Goal: Task Accomplishment & Management: Complete application form

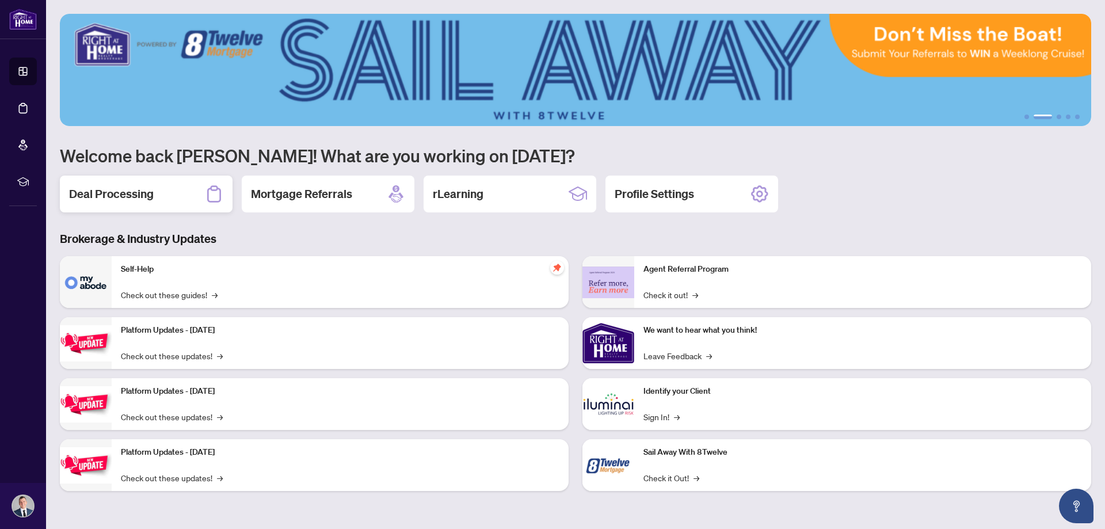
click at [140, 203] on div "Deal Processing" at bounding box center [146, 193] width 173 height 37
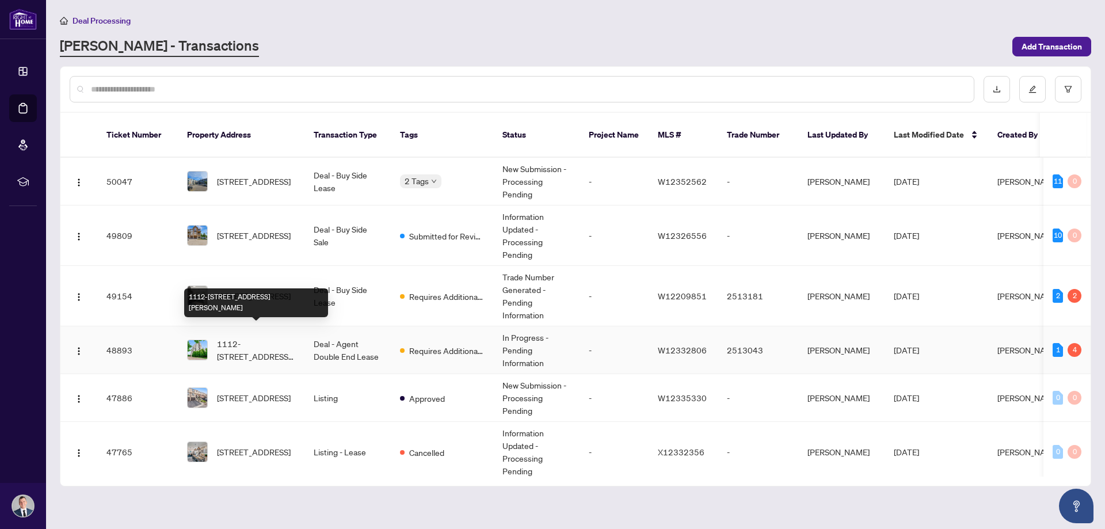
click at [290, 337] on span "1112-[STREET_ADDRESS][PERSON_NAME]" at bounding box center [256, 349] width 78 height 25
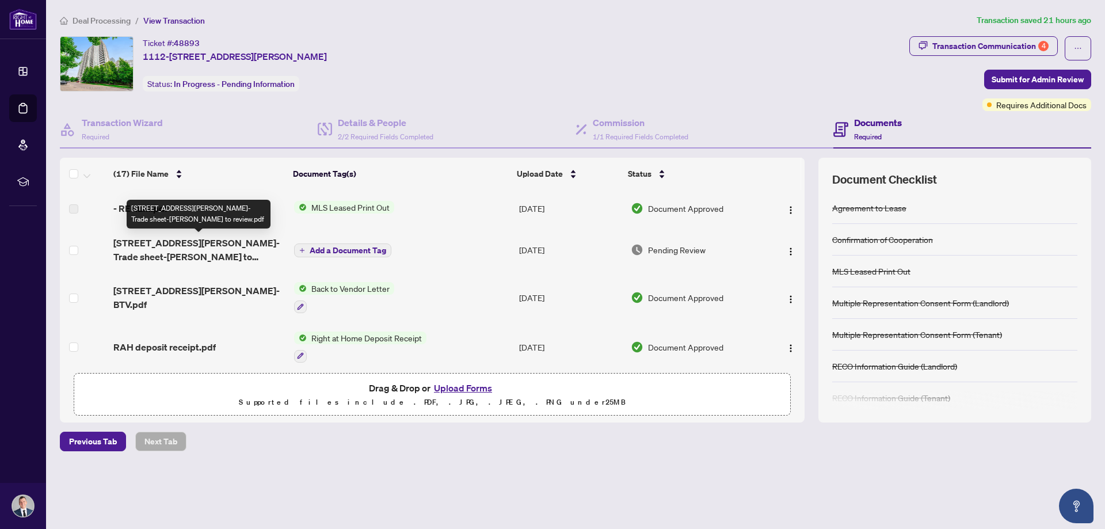
click at [233, 244] on span "[STREET_ADDRESS][PERSON_NAME]-Trade sheet-[PERSON_NAME] to review.pdf" at bounding box center [198, 250] width 171 height 28
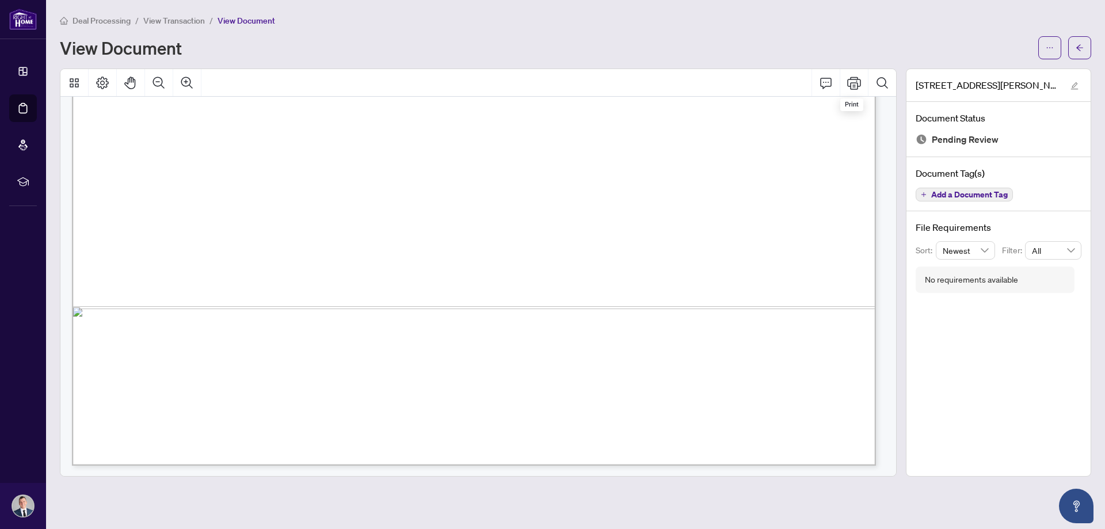
scroll to position [684, 0]
click at [855, 86] on icon "Print" at bounding box center [854, 83] width 14 height 13
click at [1072, 52] on button "button" at bounding box center [1079, 47] width 23 height 23
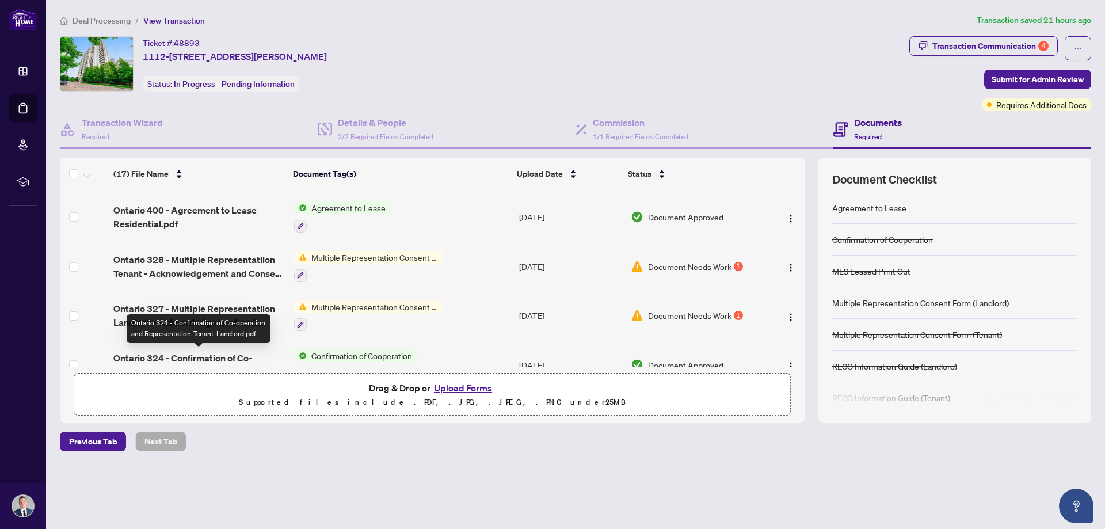
scroll to position [473, 0]
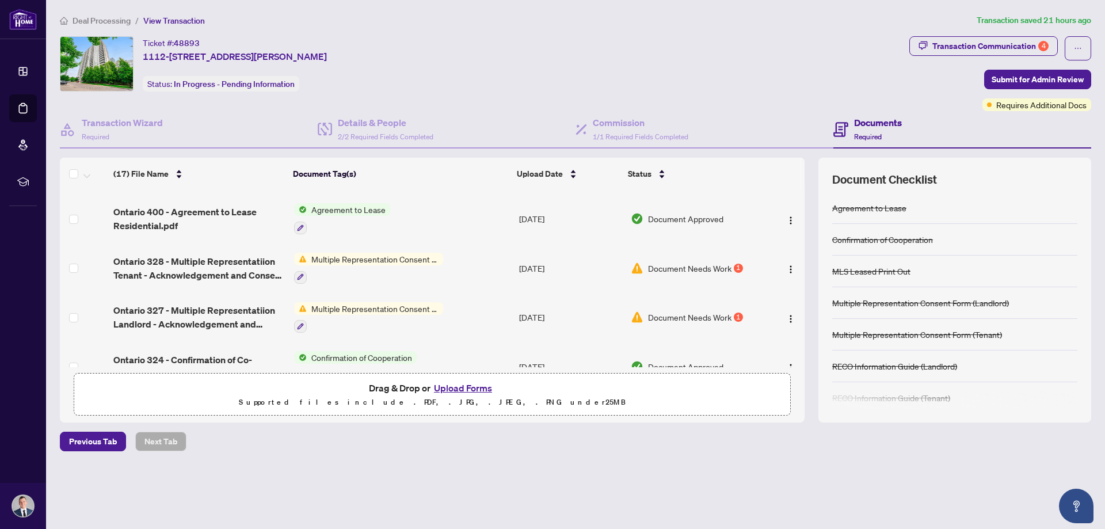
click at [346, 307] on span "Multiple Representation Consent Form (Landlord)" at bounding box center [375, 308] width 136 height 13
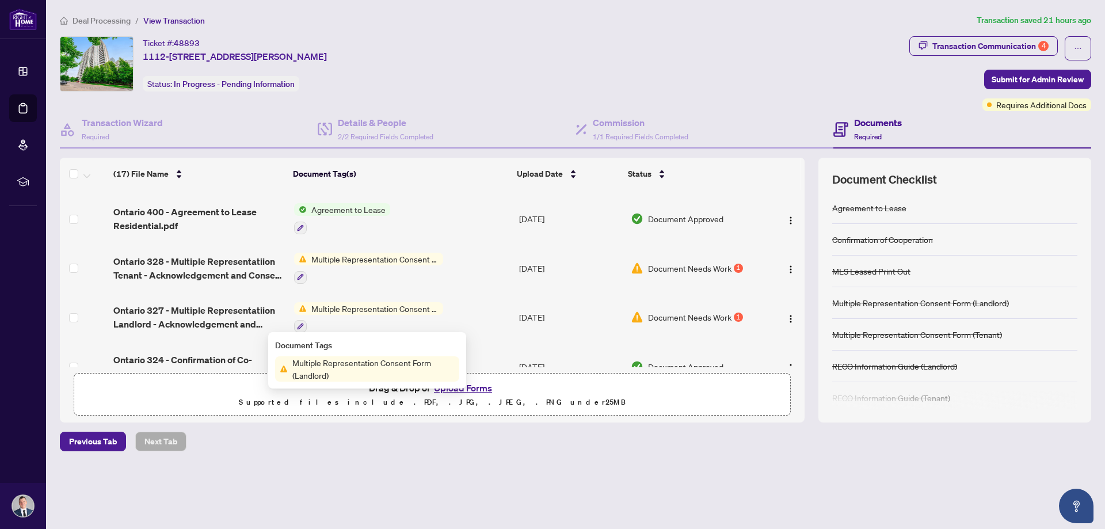
click at [354, 256] on span "Multiple Representation Consent Form (Tenant)" at bounding box center [375, 259] width 136 height 13
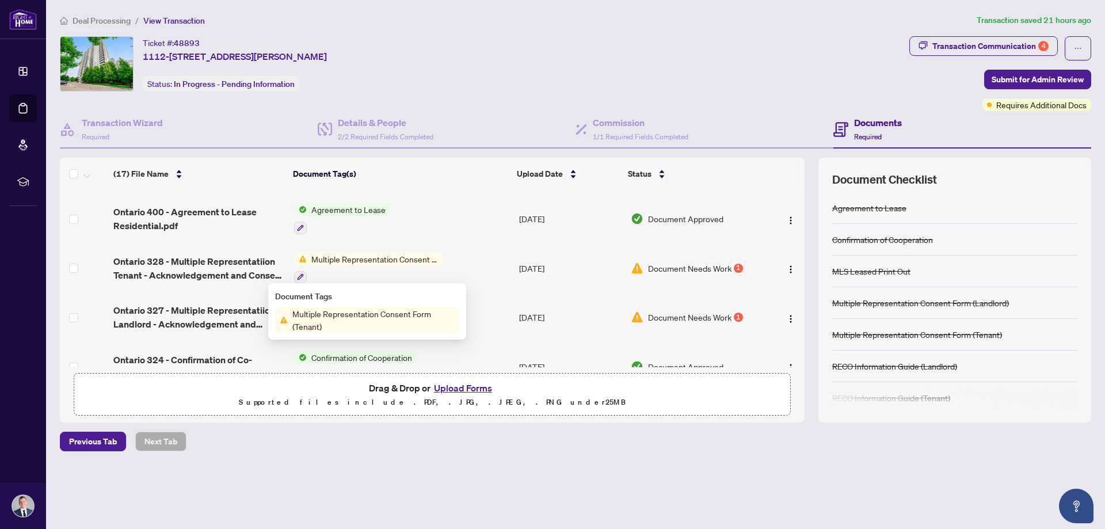
click at [338, 322] on span "Multiple Representation Consent Form (Tenant)" at bounding box center [373, 319] width 171 height 25
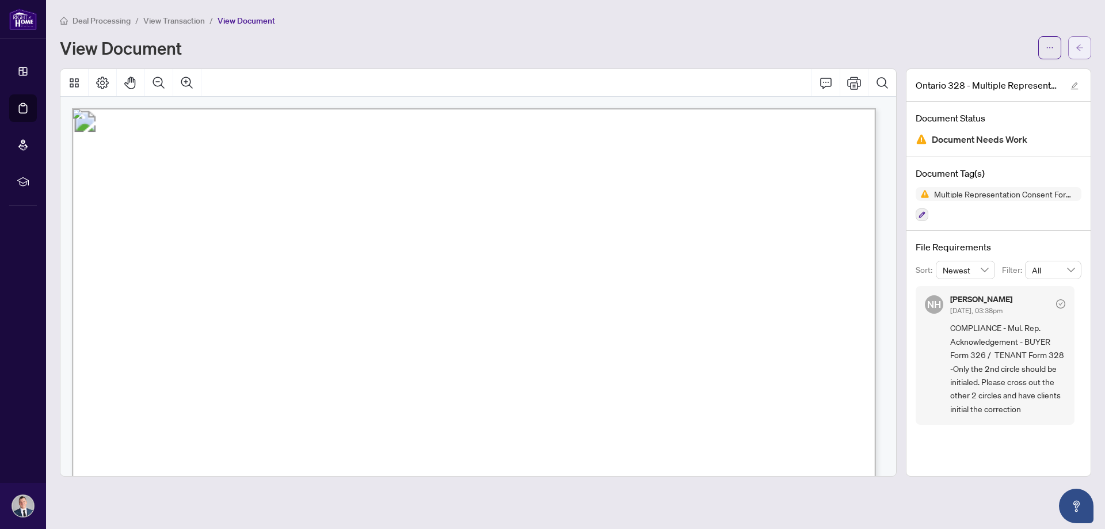
click at [1081, 54] on span "button" at bounding box center [1079, 48] width 8 height 18
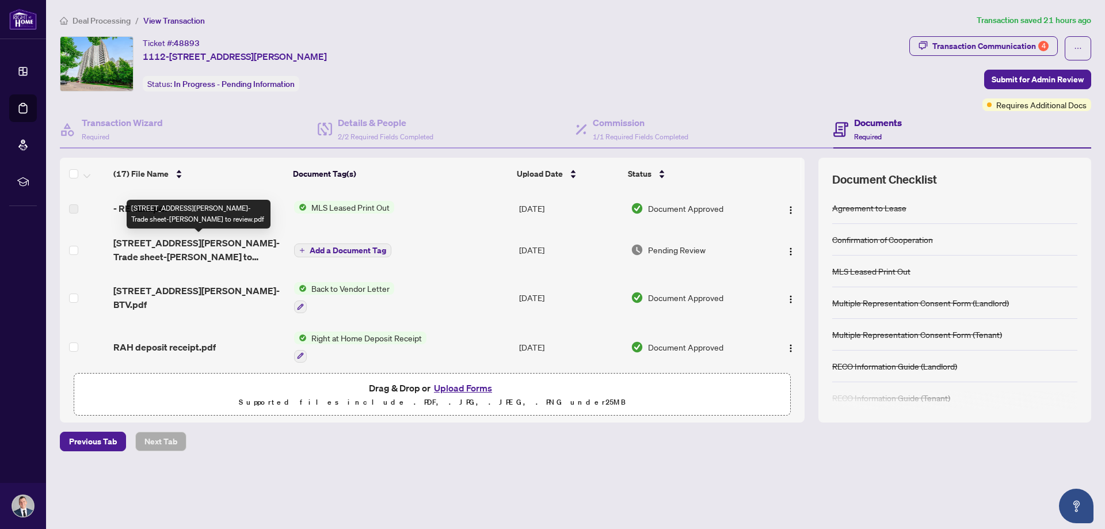
click at [231, 243] on span "[STREET_ADDRESS][PERSON_NAME]-Trade sheet-[PERSON_NAME] to review.pdf" at bounding box center [198, 250] width 171 height 28
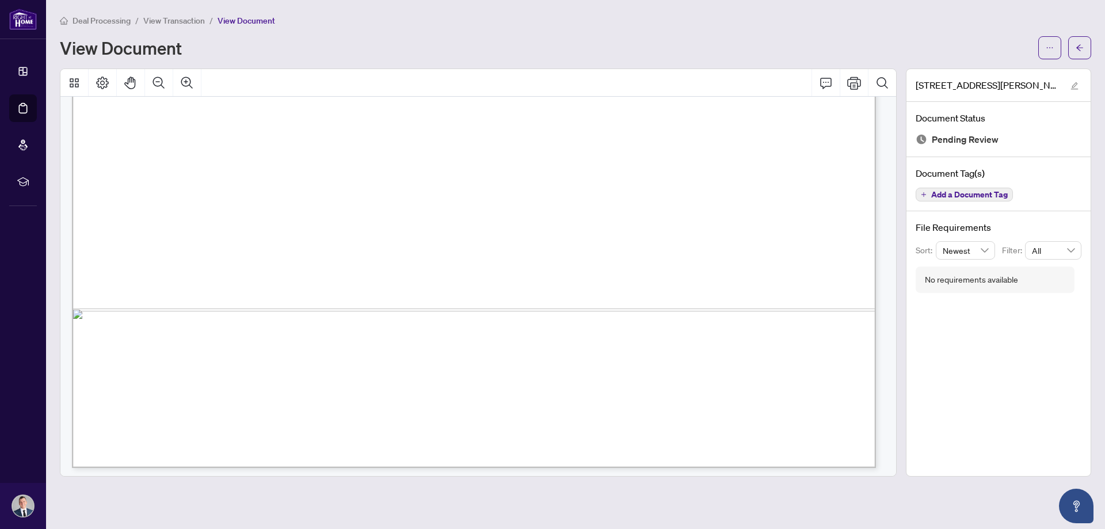
scroll to position [684, 0]
click at [852, 90] on button "Print" at bounding box center [854, 83] width 28 height 28
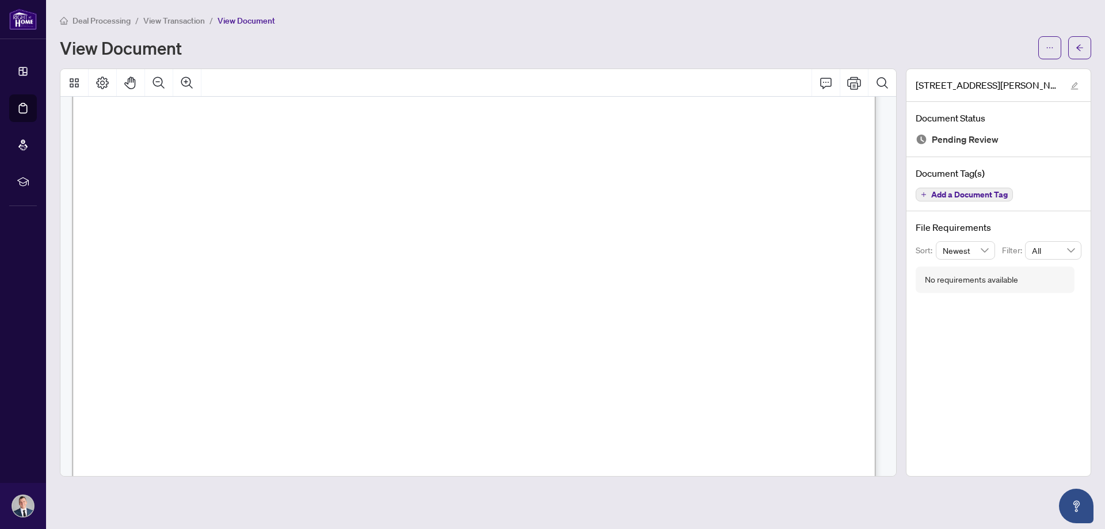
scroll to position [0, 0]
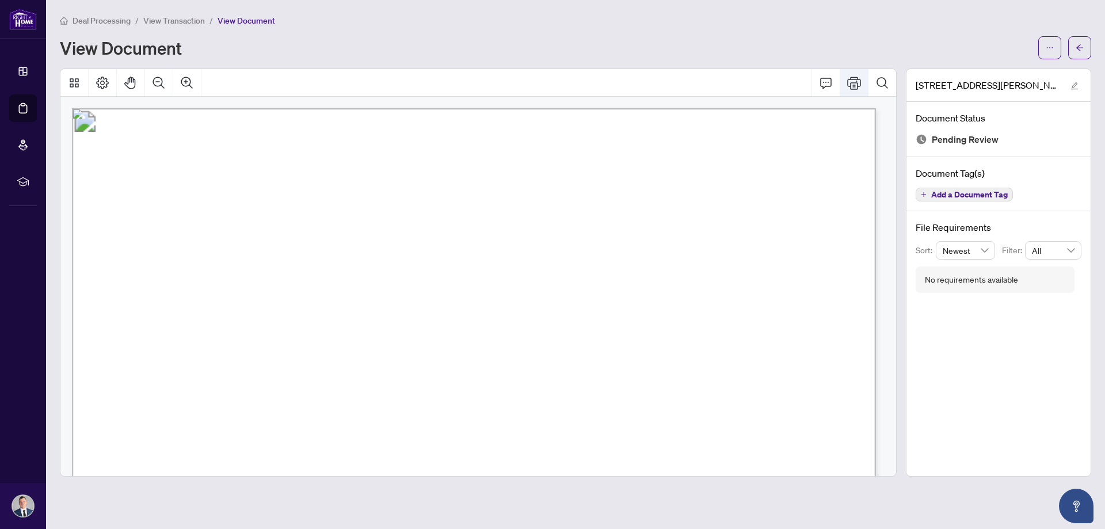
click at [860, 85] on icon "Print" at bounding box center [854, 83] width 14 height 13
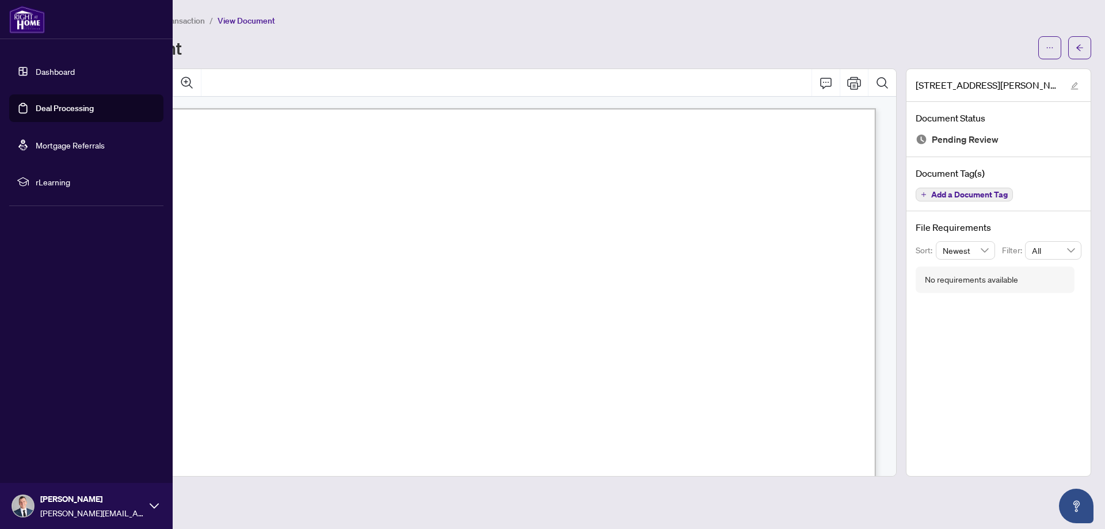
click at [49, 106] on link "Deal Processing" at bounding box center [65, 108] width 58 height 10
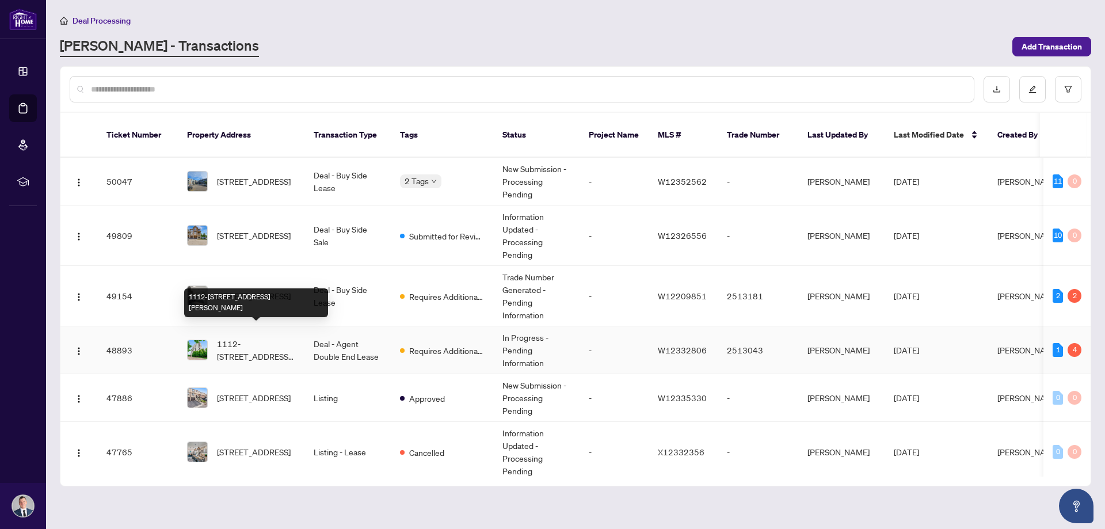
click at [264, 338] on span "1112-[STREET_ADDRESS][PERSON_NAME]" at bounding box center [256, 349] width 78 height 25
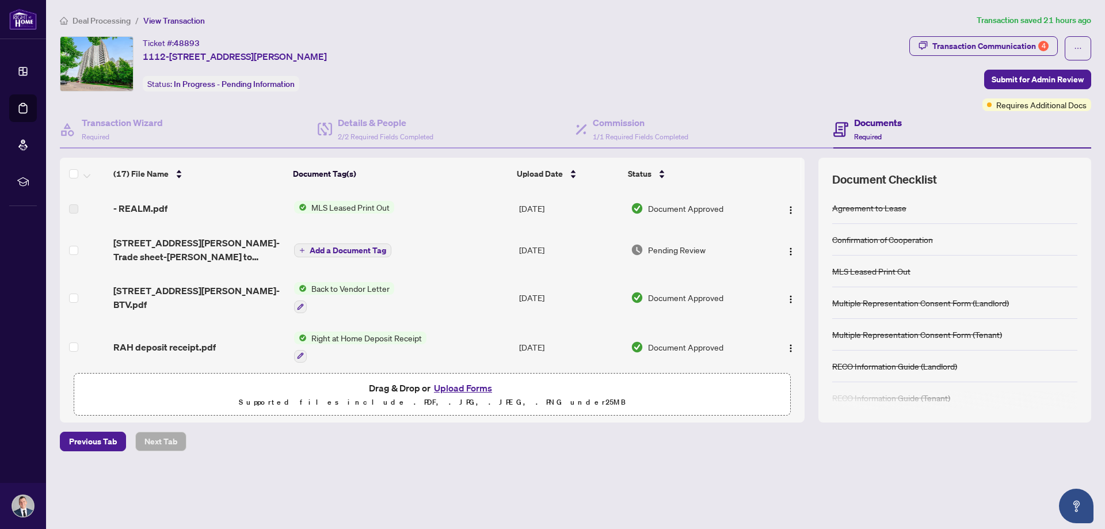
click at [460, 388] on button "Upload Forms" at bounding box center [462, 387] width 65 height 15
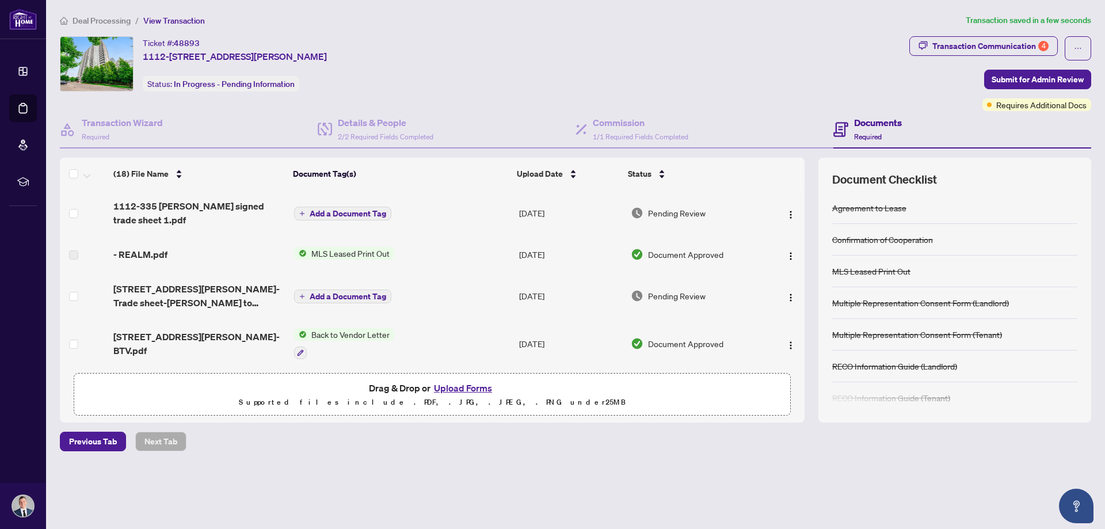
click at [323, 218] on span "Add a Document Tag" at bounding box center [348, 213] width 77 height 8
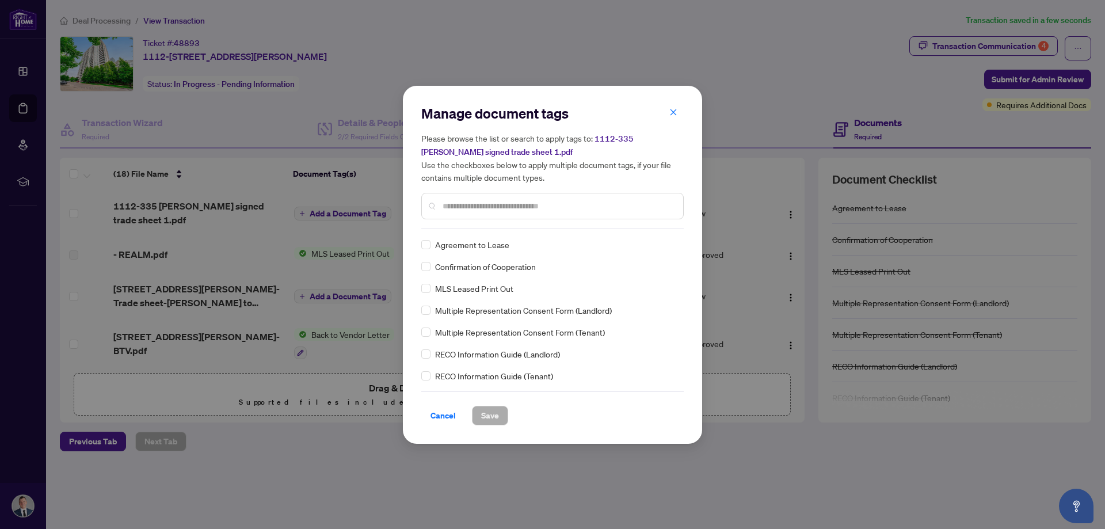
click at [489, 230] on div "Manage document tags Please browse the list or search to apply tags to: 1112-33…" at bounding box center [552, 264] width 262 height 321
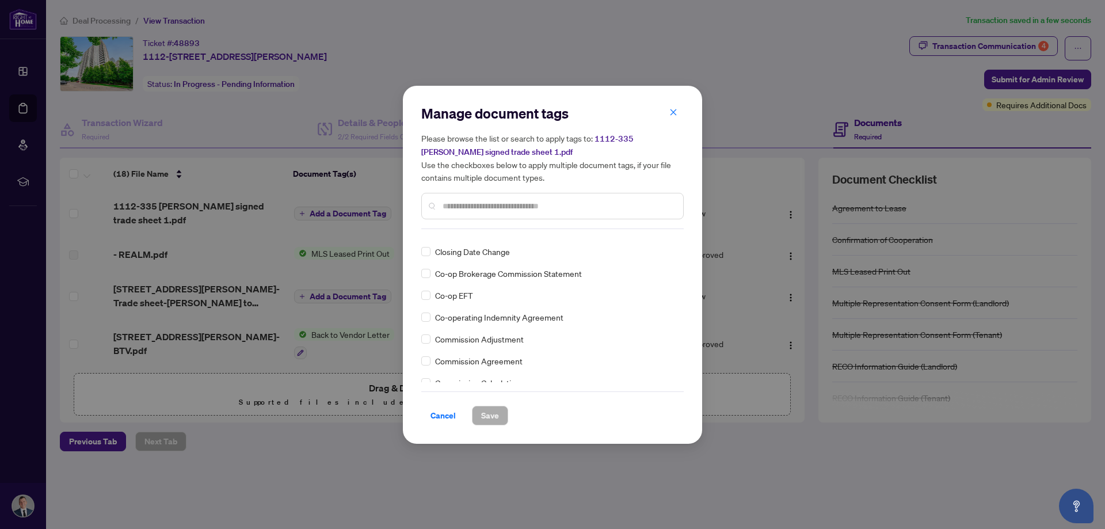
click at [479, 205] on input "text" at bounding box center [557, 206] width 231 height 13
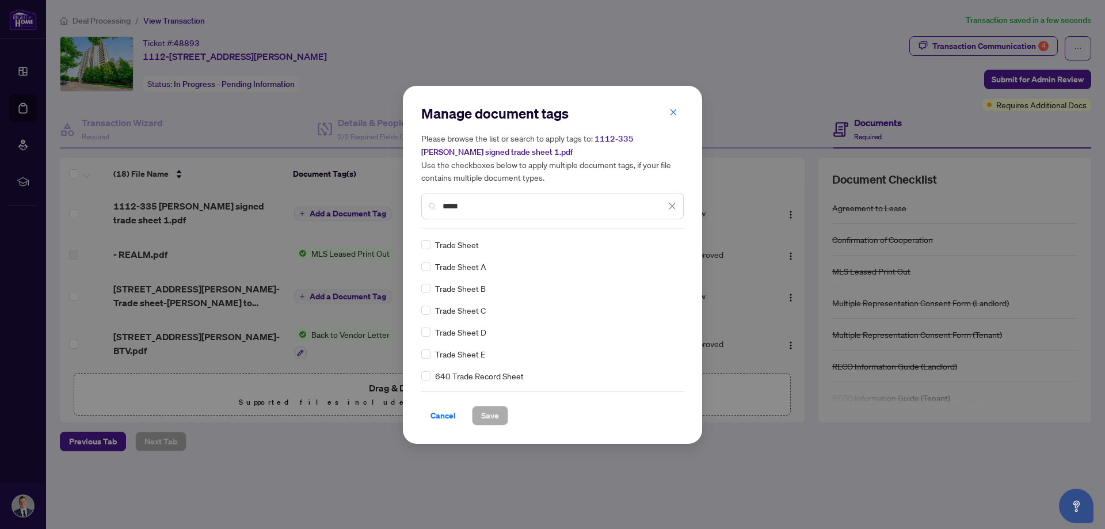
scroll to position [0, 0]
type input "*****"
click at [493, 416] on span "Save" at bounding box center [490, 415] width 18 height 18
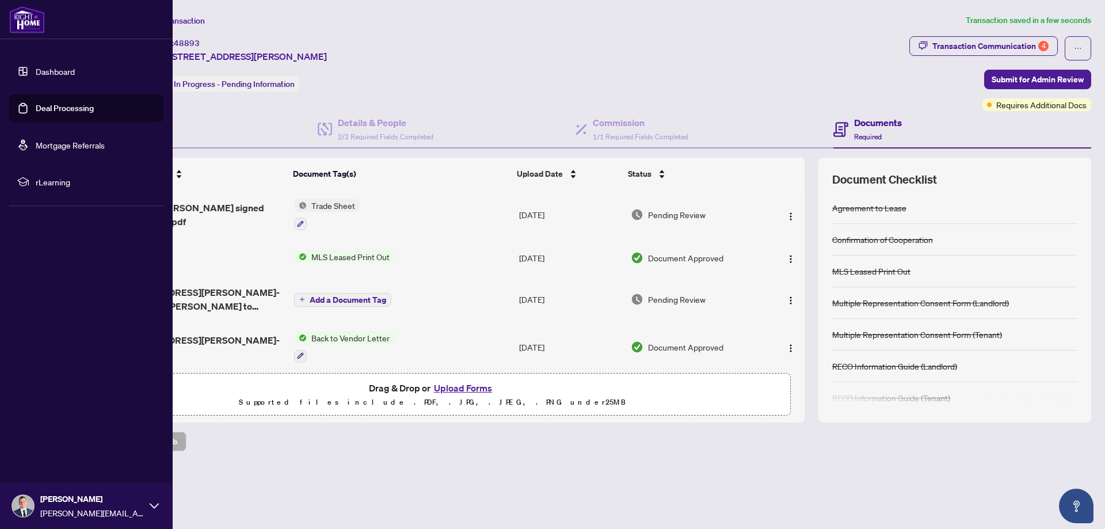
click at [39, 110] on link "Deal Processing" at bounding box center [65, 108] width 58 height 10
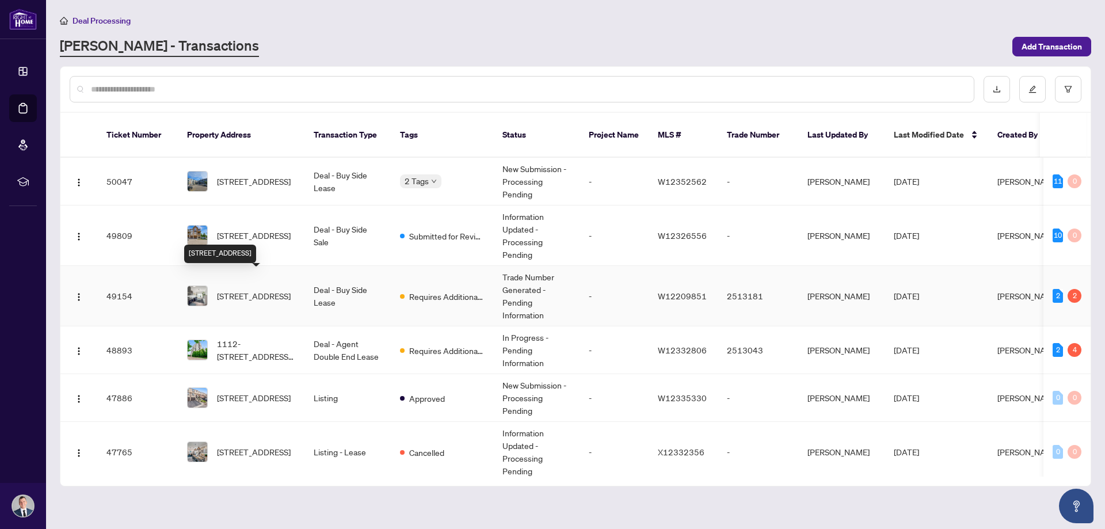
click at [245, 289] on span "[STREET_ADDRESS]" at bounding box center [254, 295] width 74 height 13
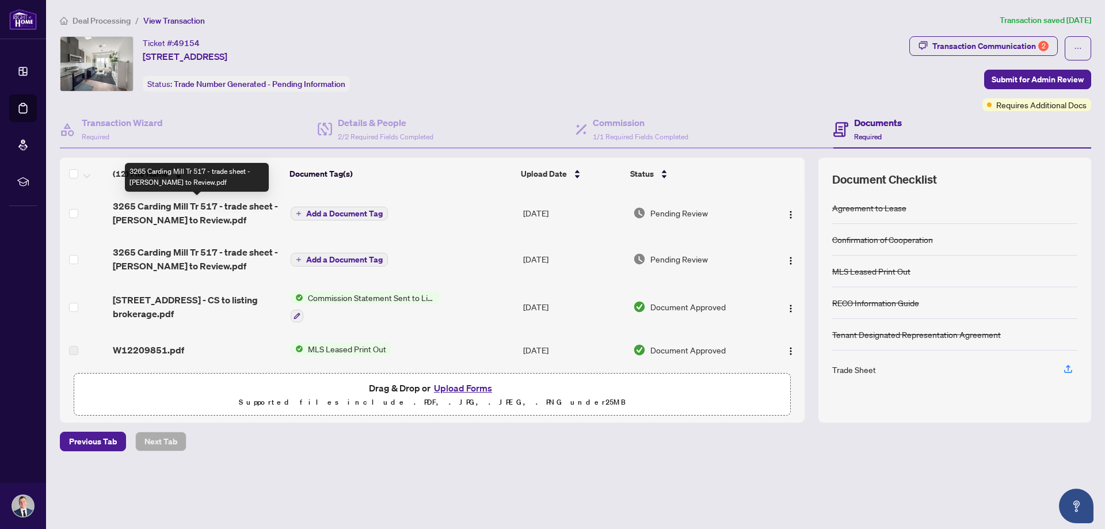
click at [219, 203] on span "3265 Carding Mill Tr 517 - trade sheet - [PERSON_NAME] to Review.pdf" at bounding box center [197, 213] width 169 height 28
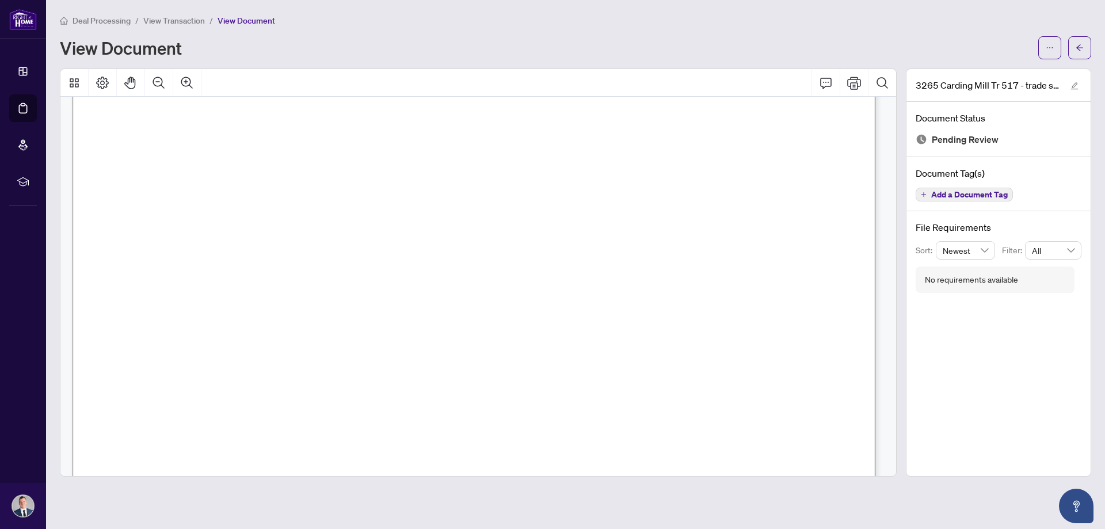
scroll to position [518, 0]
click at [1074, 48] on button "button" at bounding box center [1079, 47] width 23 height 23
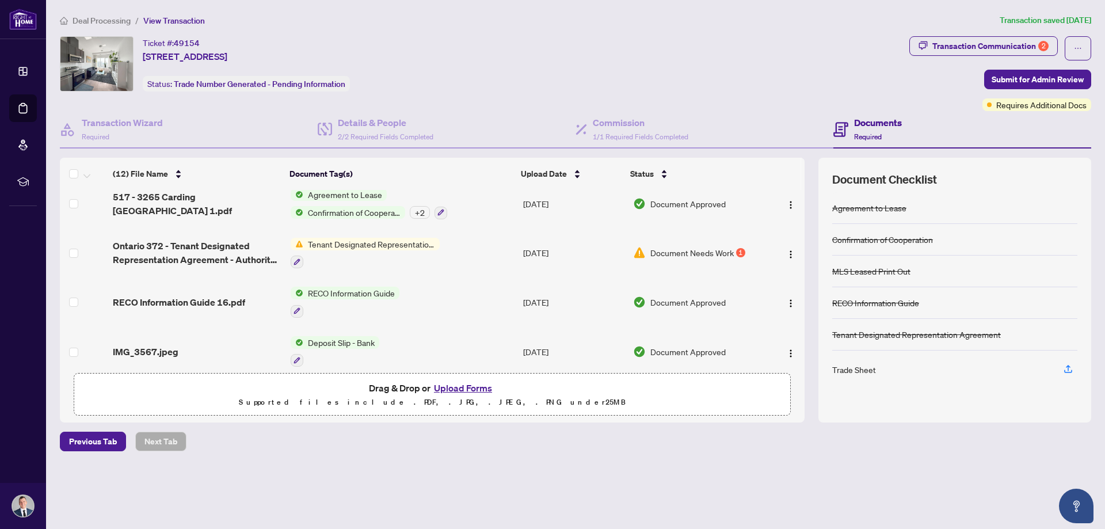
scroll to position [345, 0]
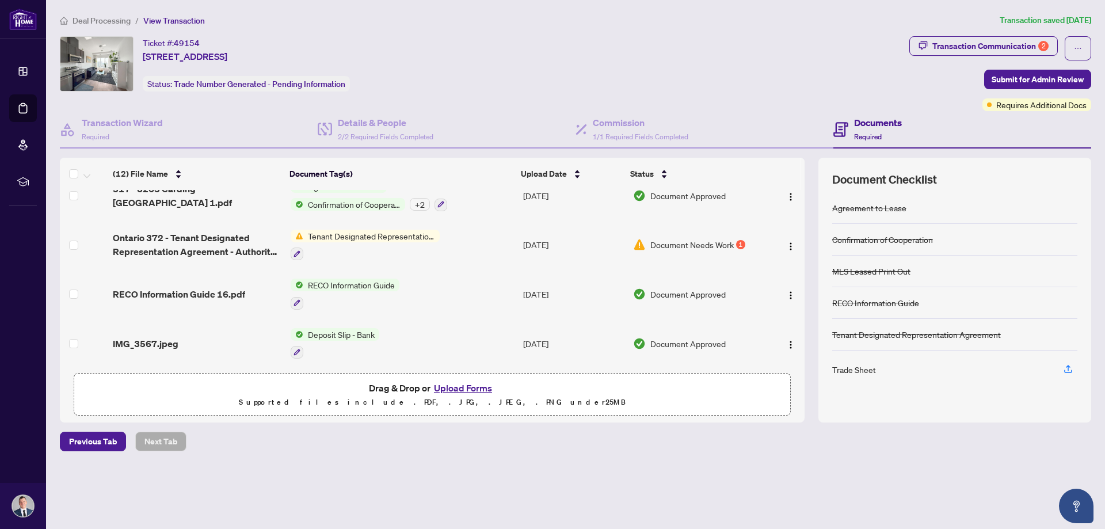
click at [375, 234] on span "Tenant Designated Representation Agreement" at bounding box center [371, 236] width 136 height 13
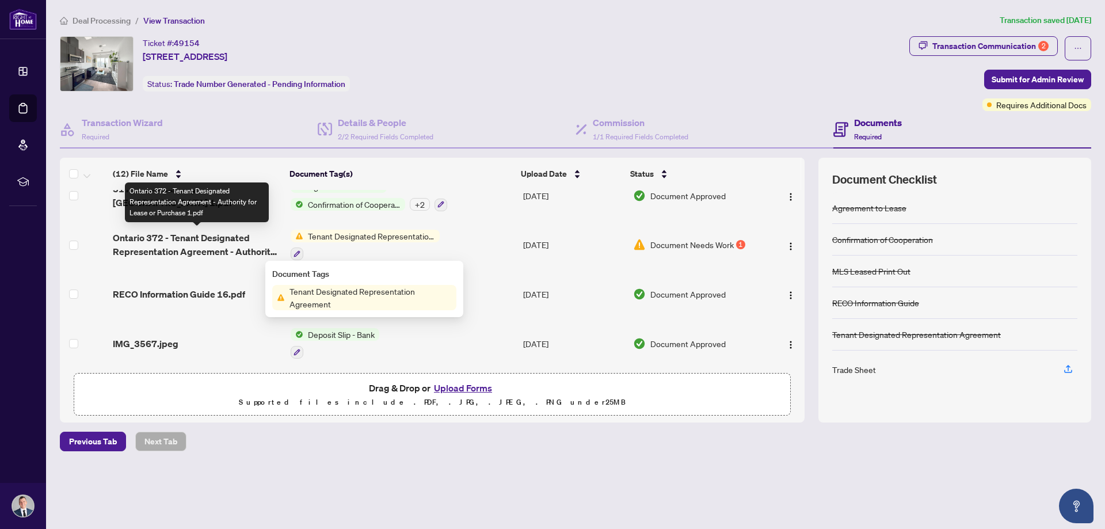
click at [239, 242] on span "Ontario 372 - Tenant Designated Representation Agreement - Authority for Lease …" at bounding box center [197, 245] width 169 height 28
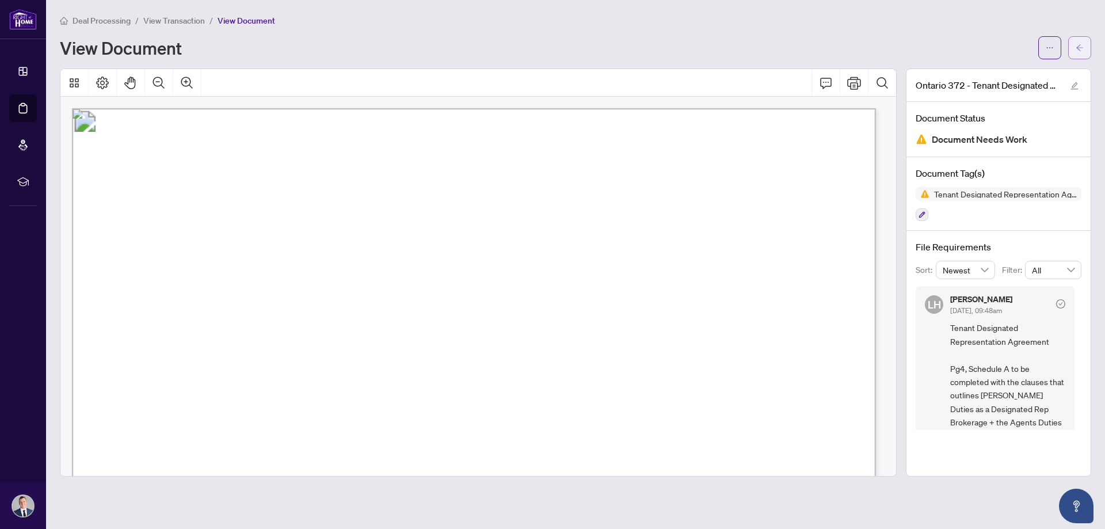
click at [1079, 53] on span "button" at bounding box center [1079, 48] width 8 height 18
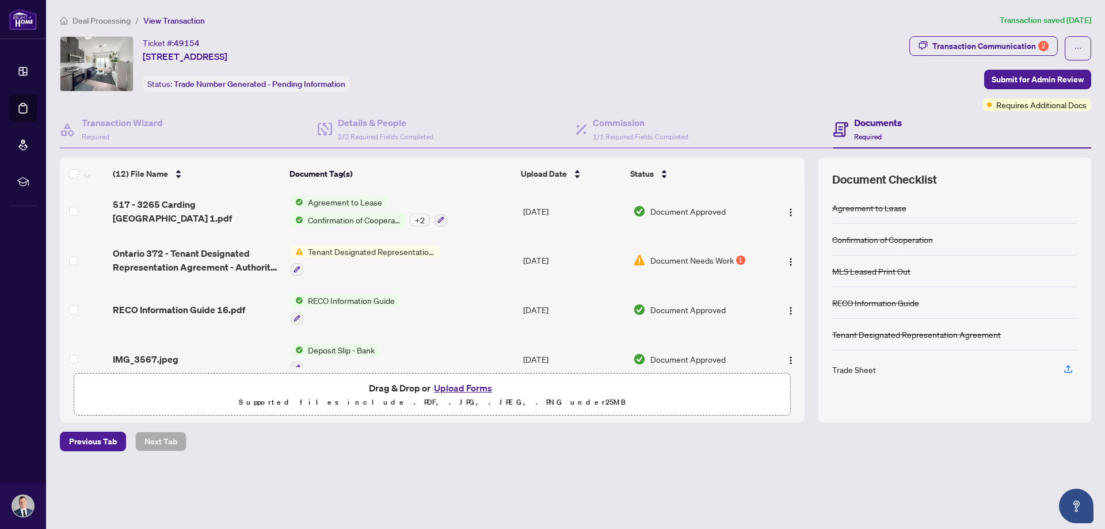
scroll to position [340, 0]
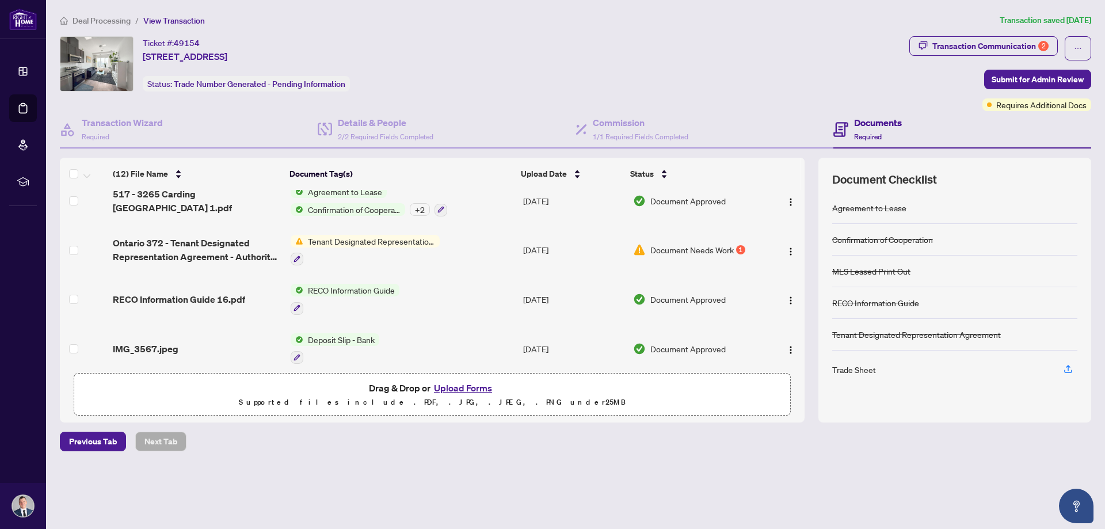
click at [413, 244] on span "Tenant Designated Representation Agreement" at bounding box center [371, 241] width 136 height 13
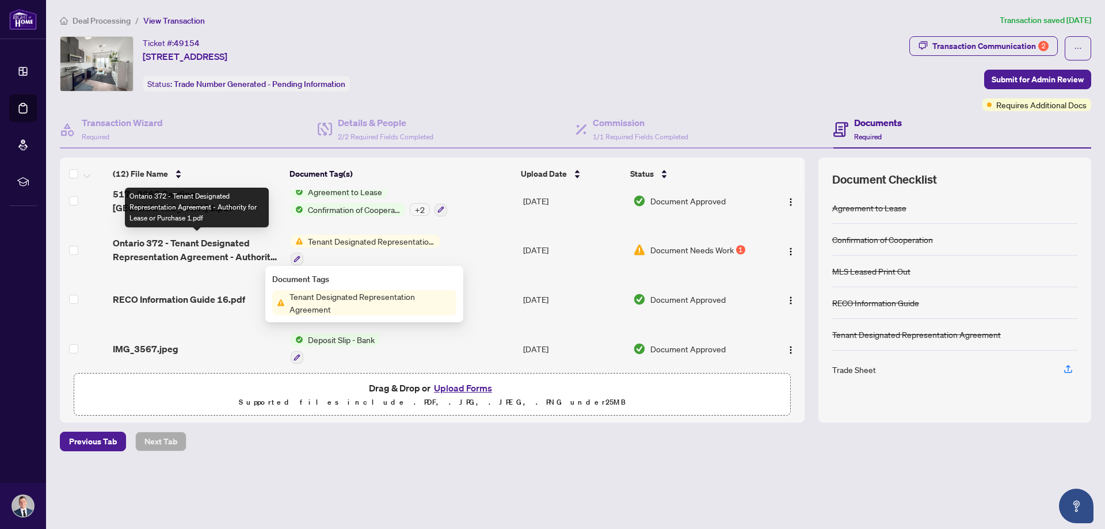
click at [224, 243] on span "Ontario 372 - Tenant Designated Representation Agreement - Authority for Lease …" at bounding box center [197, 250] width 169 height 28
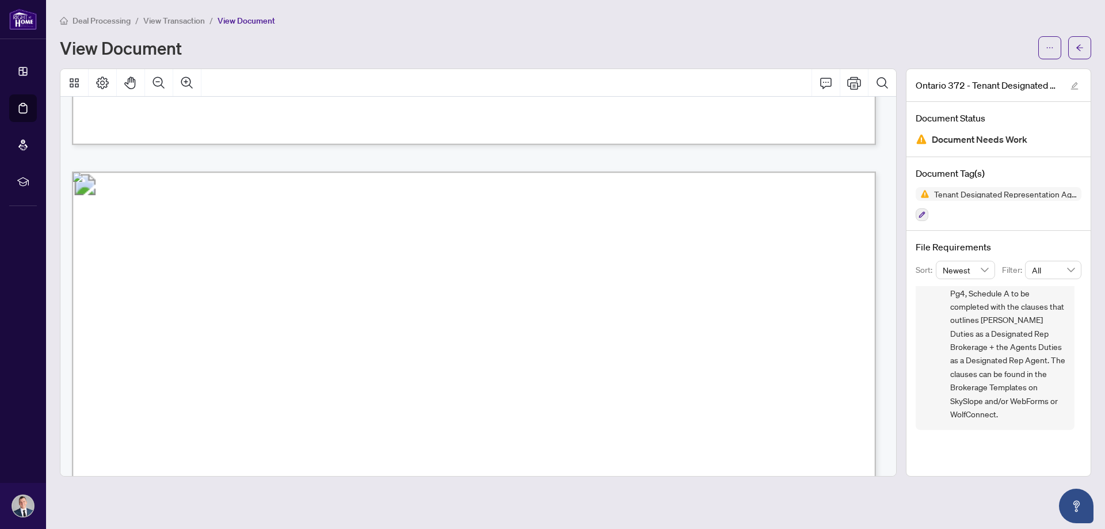
scroll to position [3250, 0]
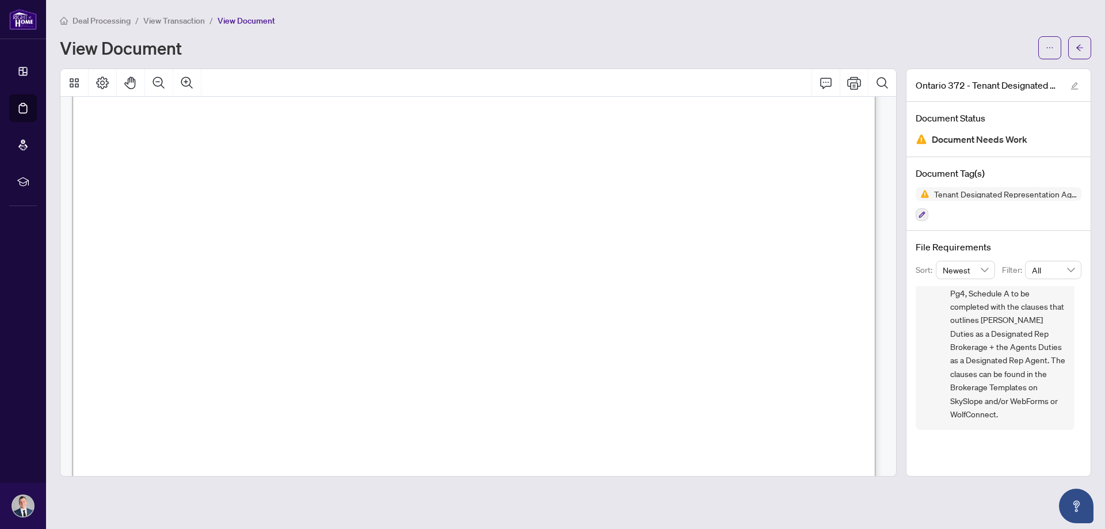
click at [1086, 71] on div "Ontario 372 - Tenant Designated Representation Agreement - Authority for Lease …" at bounding box center [998, 85] width 184 height 33
click at [1075, 52] on span "button" at bounding box center [1079, 48] width 8 height 18
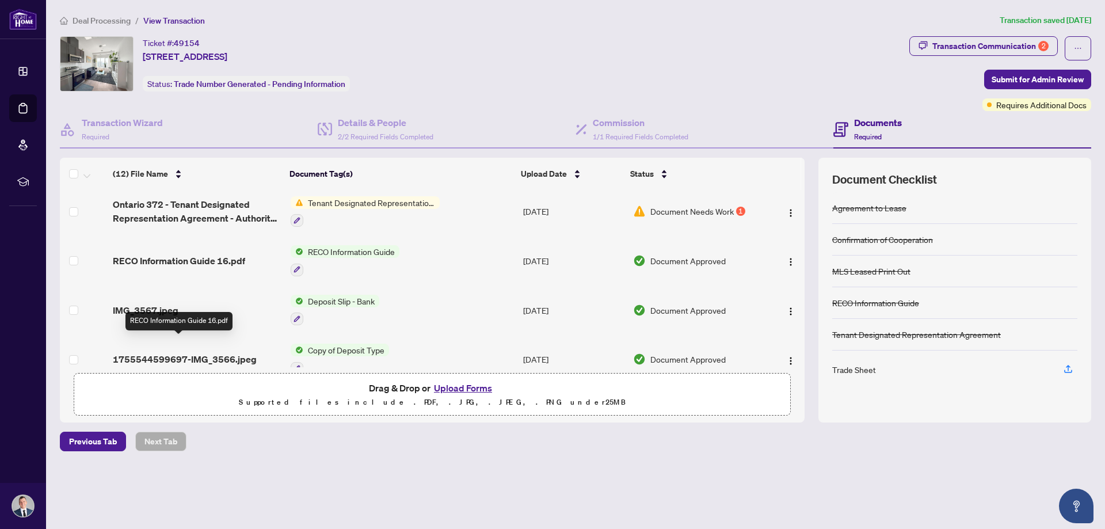
scroll to position [397, 0]
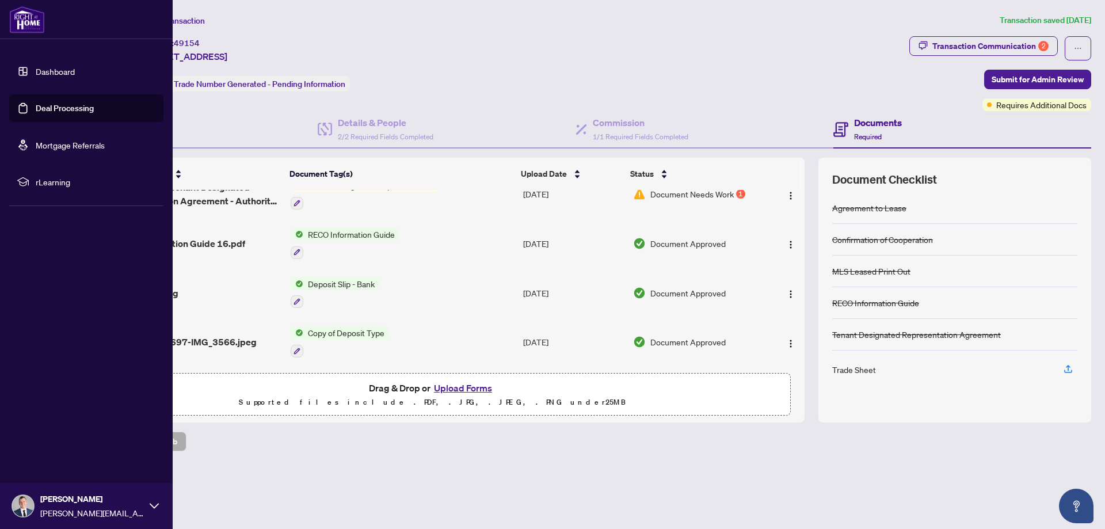
click at [37, 112] on link "Deal Processing" at bounding box center [65, 108] width 58 height 10
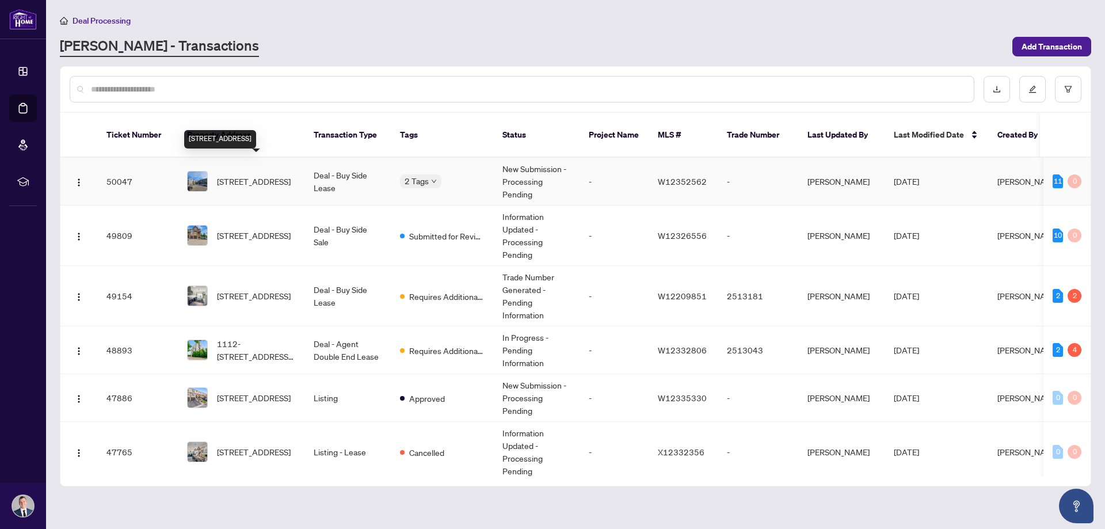
click at [240, 175] on span "[STREET_ADDRESS]" at bounding box center [254, 181] width 74 height 13
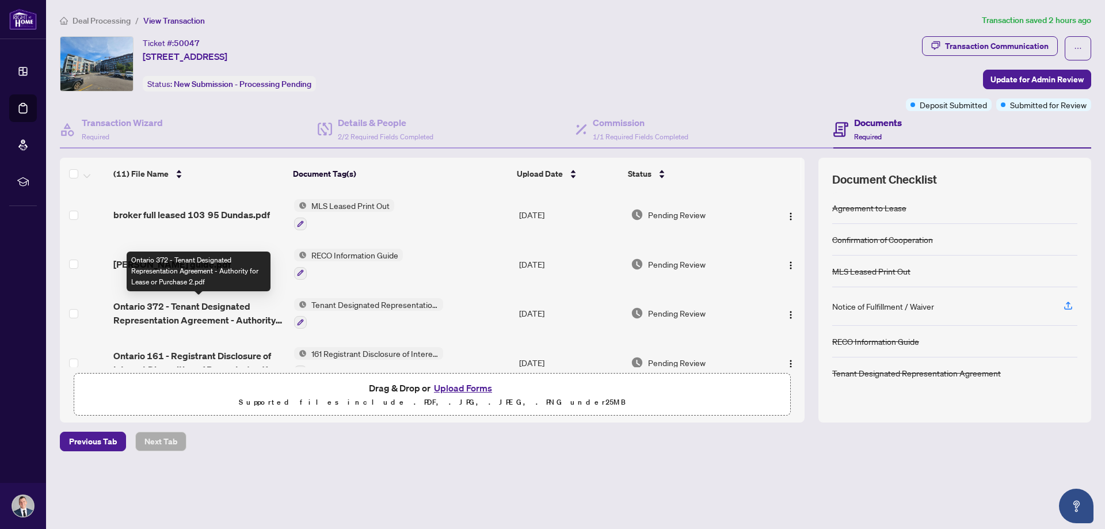
click at [216, 318] on span "Ontario 372 - Tenant Designated Representation Agreement - Authority for Lease …" at bounding box center [198, 313] width 171 height 28
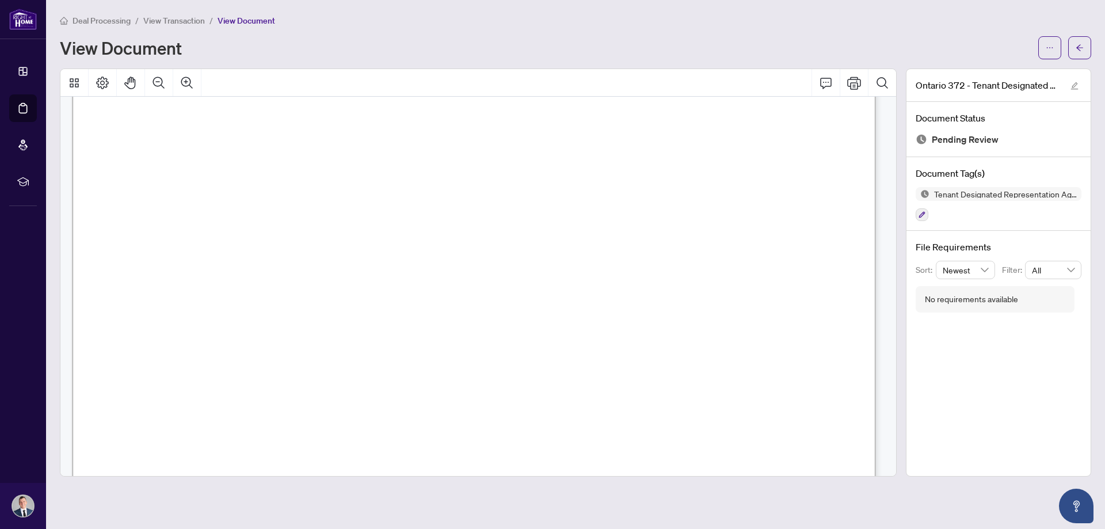
scroll to position [3569, 0]
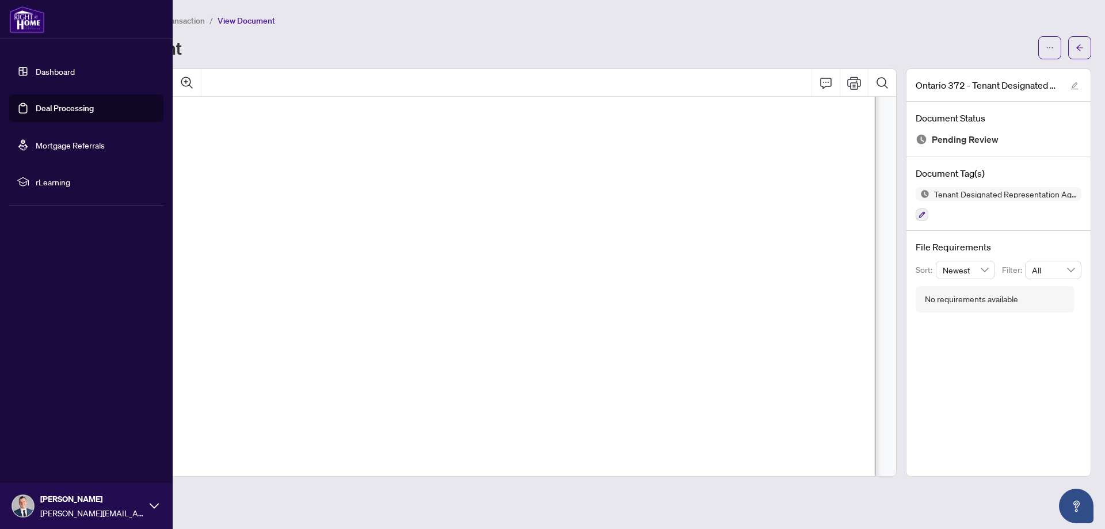
click at [36, 112] on link "Deal Processing" at bounding box center [65, 108] width 58 height 10
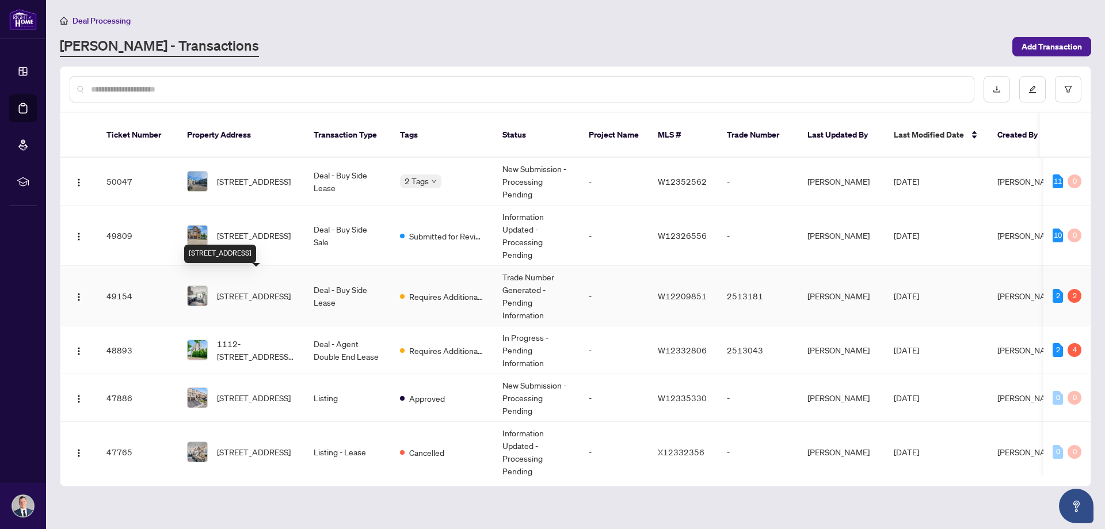
click at [238, 289] on span "[STREET_ADDRESS]" at bounding box center [254, 295] width 74 height 13
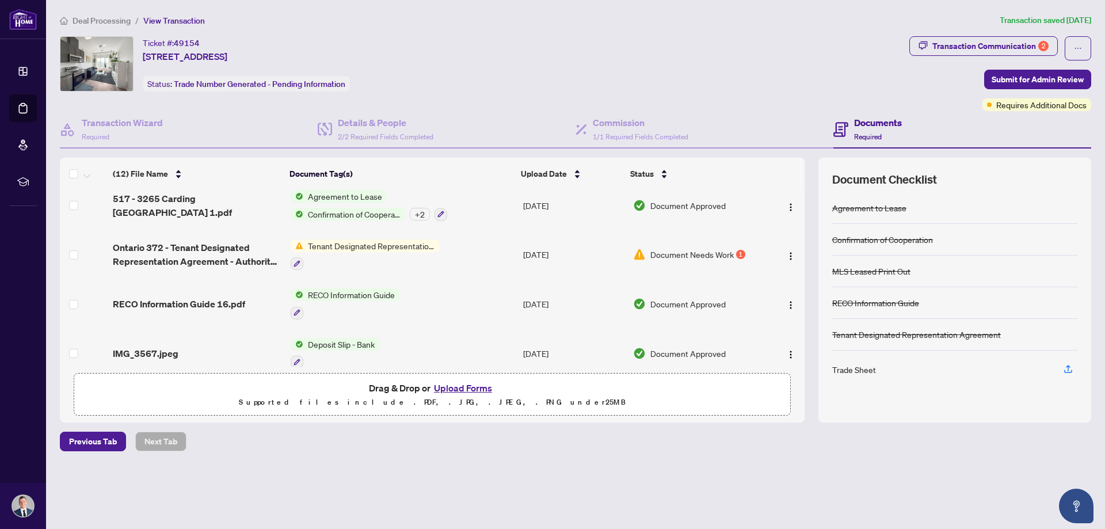
scroll to position [345, 0]
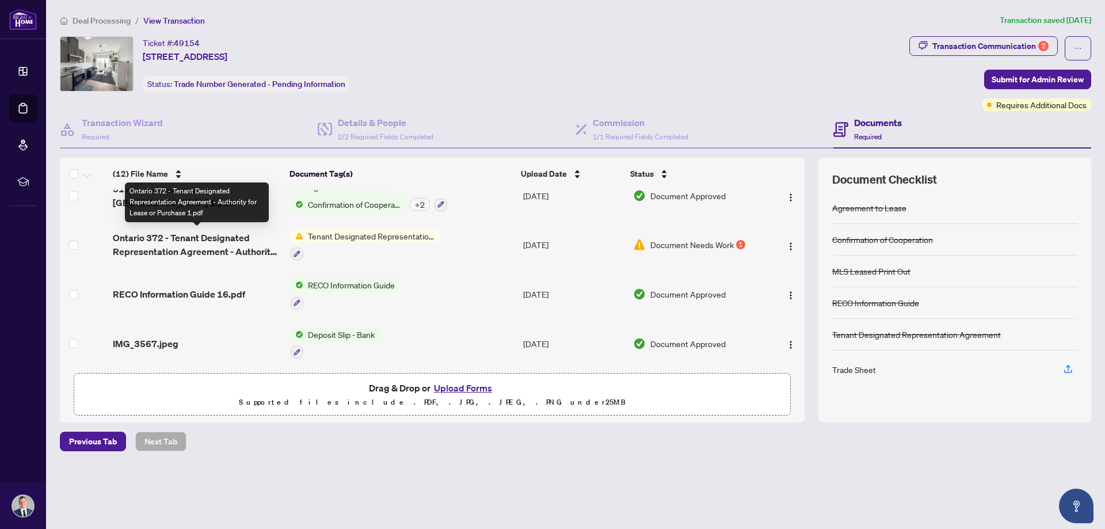
click at [189, 243] on span "Ontario 372 - Tenant Designated Representation Agreement - Authority for Lease …" at bounding box center [197, 245] width 169 height 28
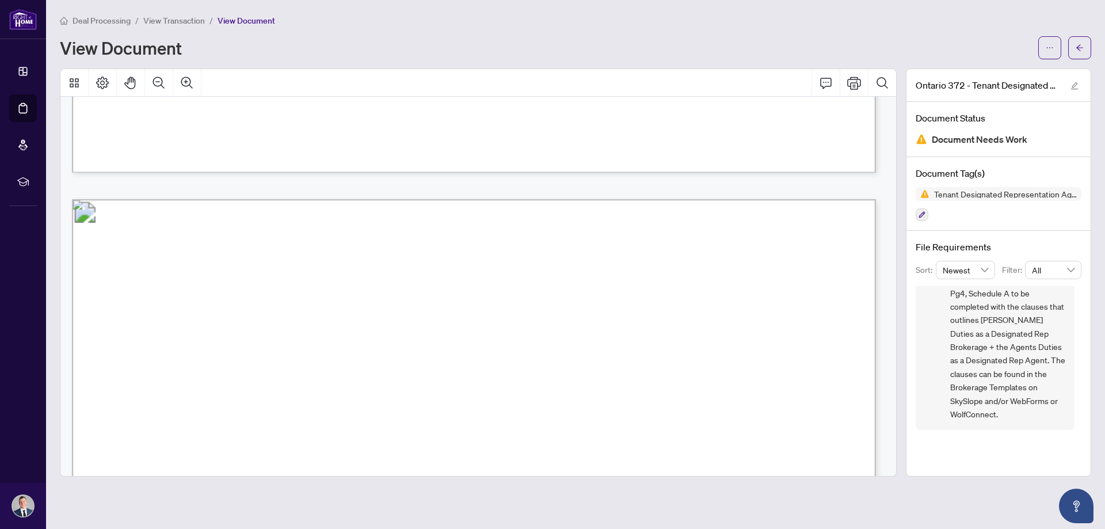
scroll to position [1582, 0]
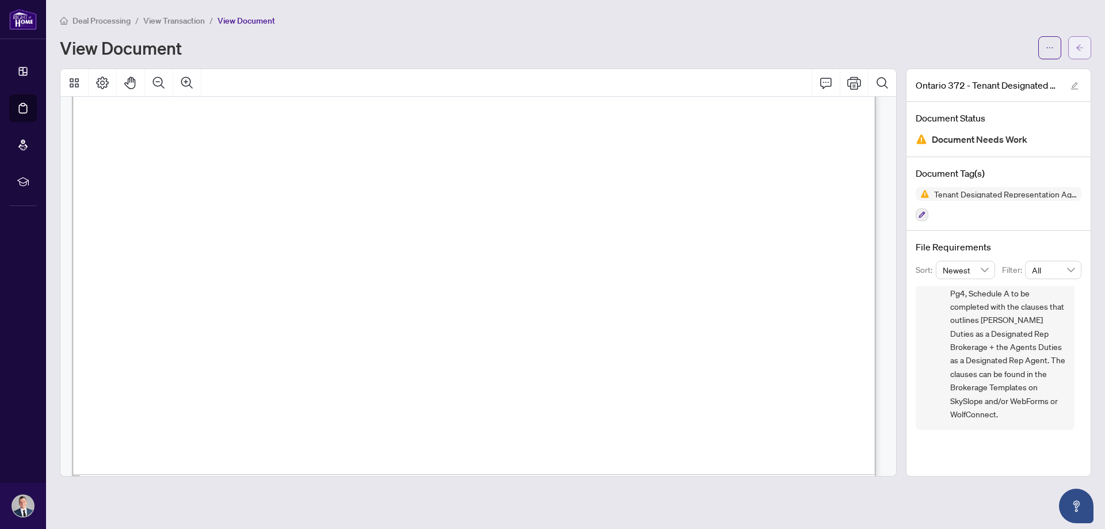
click at [1077, 49] on icon "arrow-left" at bounding box center [1079, 48] width 8 height 8
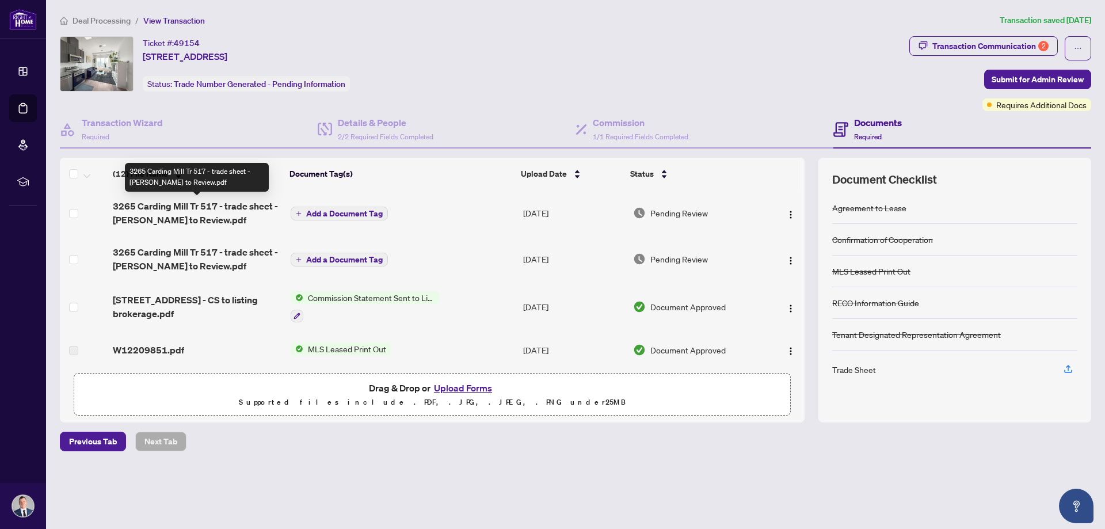
click at [167, 208] on span "3265 Carding Mill Tr 517 - trade sheet - [PERSON_NAME] to Review.pdf" at bounding box center [197, 213] width 169 height 28
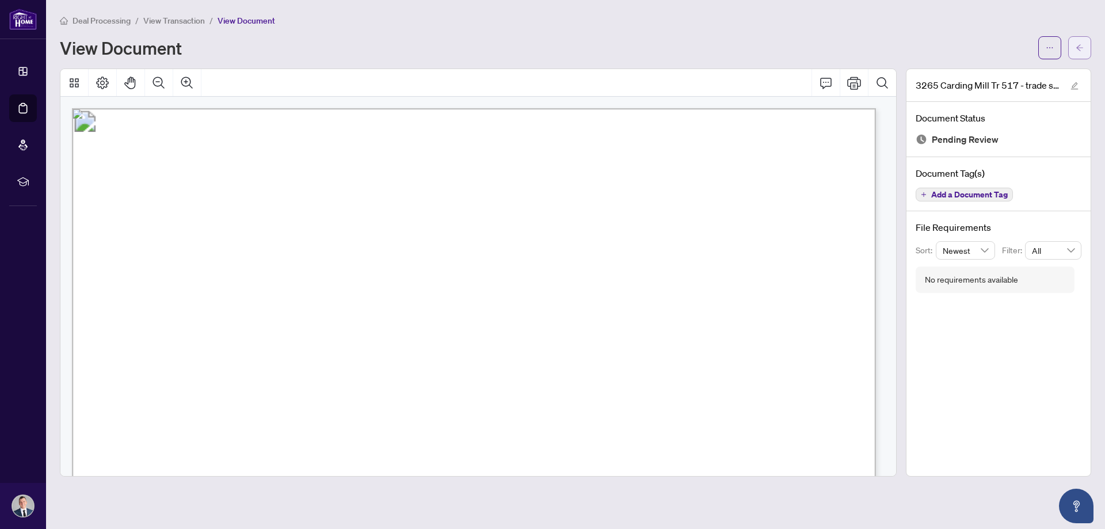
click at [1075, 46] on button "button" at bounding box center [1079, 47] width 23 height 23
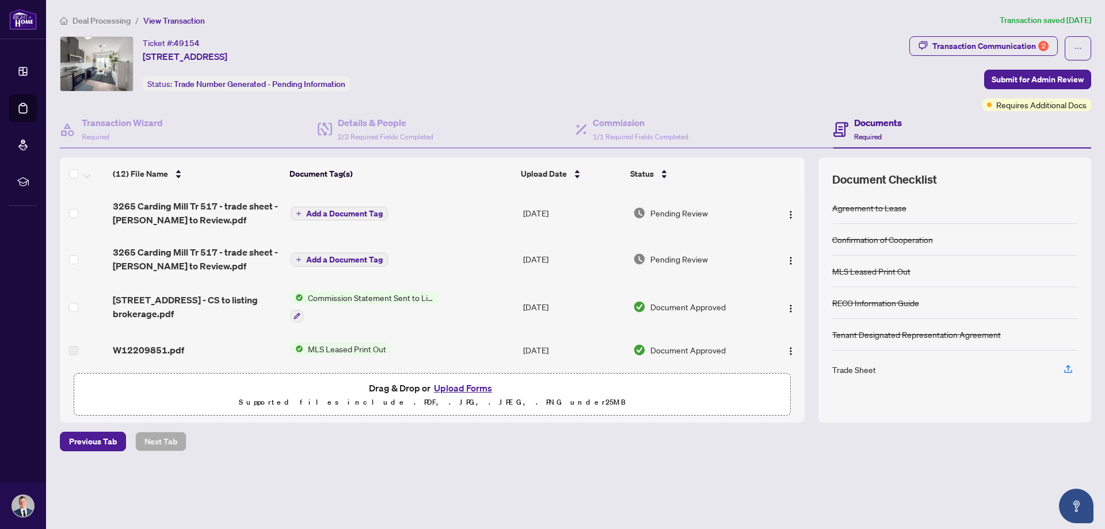
click at [350, 215] on span "Add a Document Tag" at bounding box center [344, 213] width 77 height 8
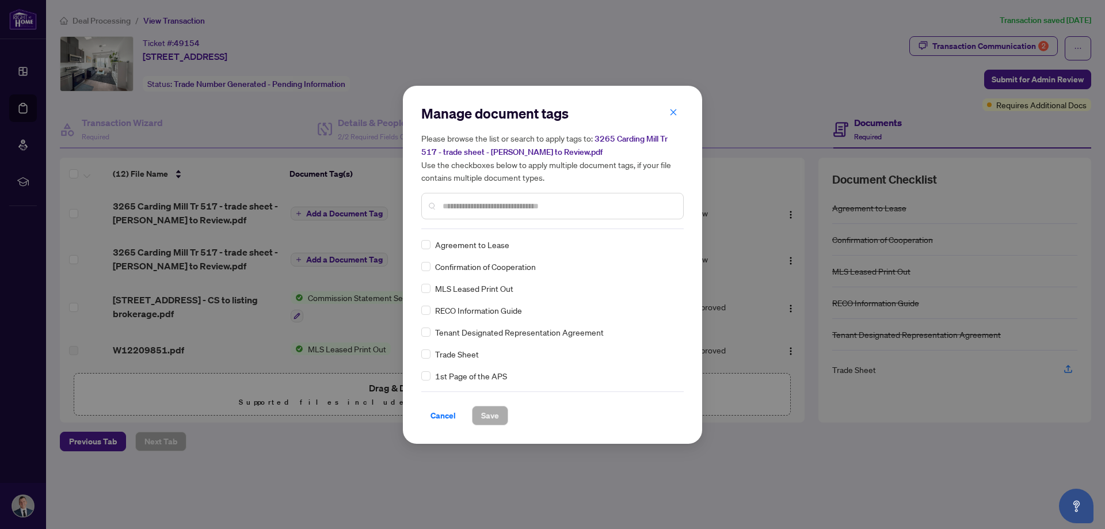
click at [490, 228] on div "Manage document tags Please browse the list or search to apply tags to: 3265 Ca…" at bounding box center [552, 264] width 262 height 321
click at [491, 418] on span "Save" at bounding box center [490, 415] width 18 height 18
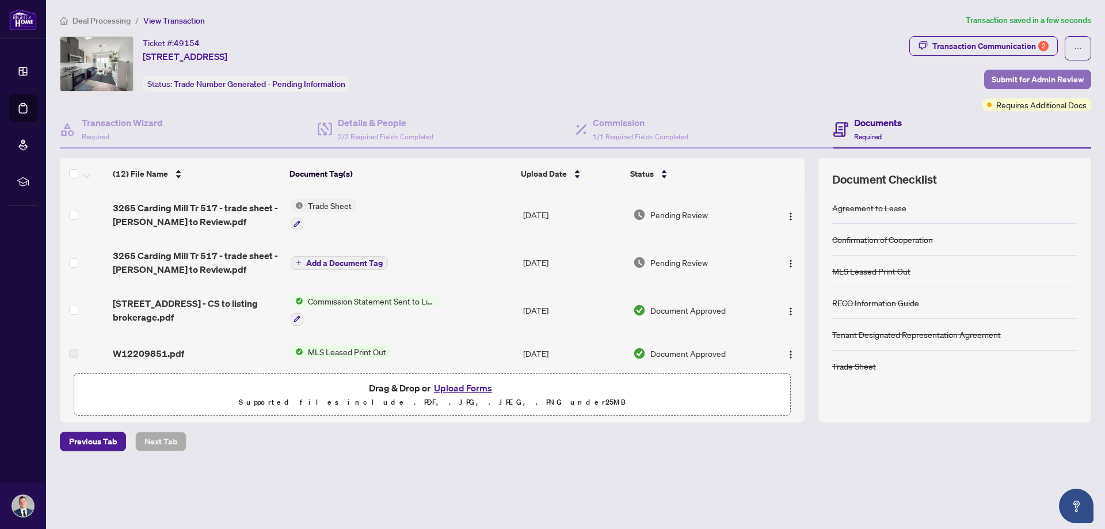
click at [1046, 77] on span "Submit for Admin Review" at bounding box center [1037, 79] width 92 height 18
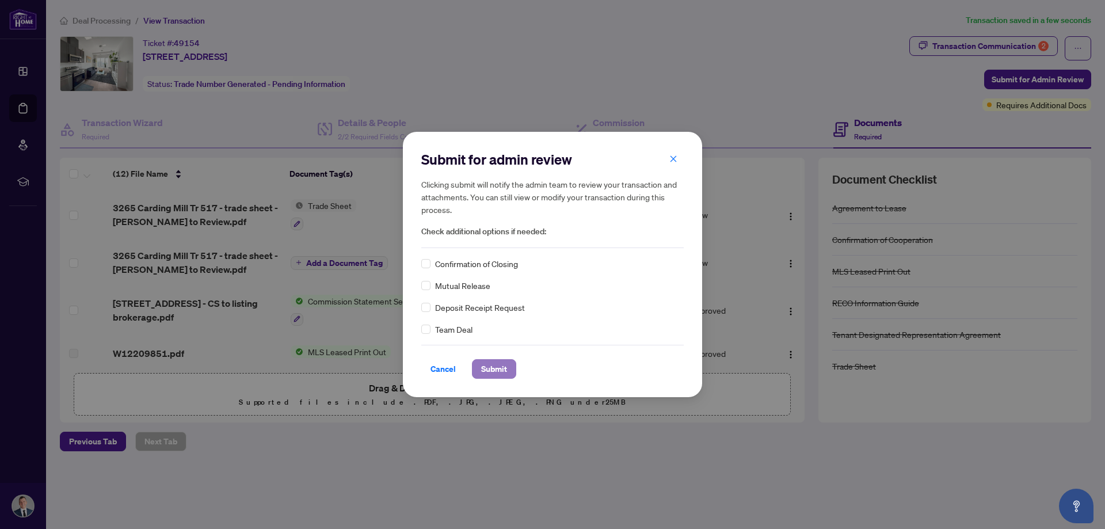
click at [486, 375] on span "Submit" at bounding box center [494, 369] width 26 height 18
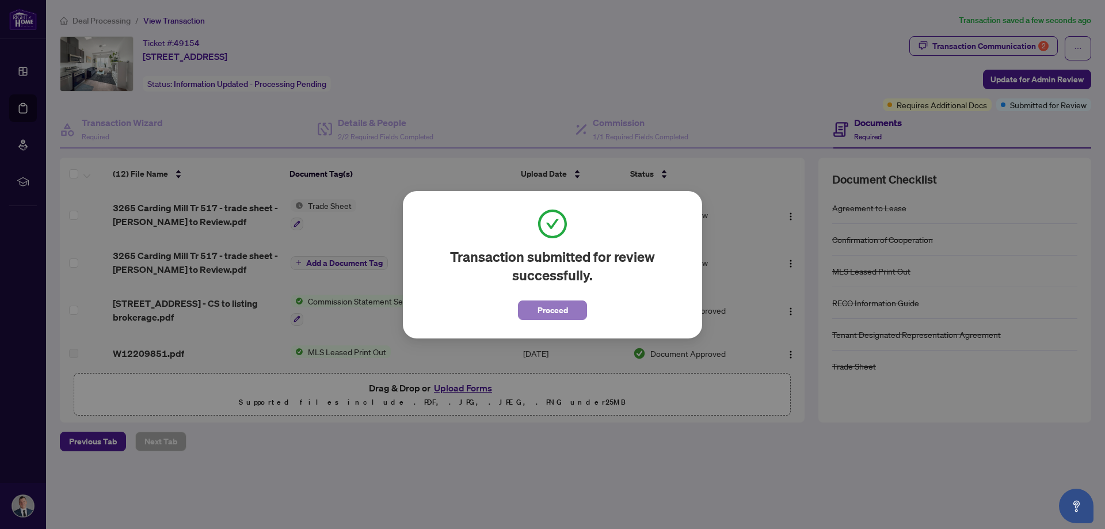
click at [546, 311] on span "Proceed" at bounding box center [552, 310] width 30 height 18
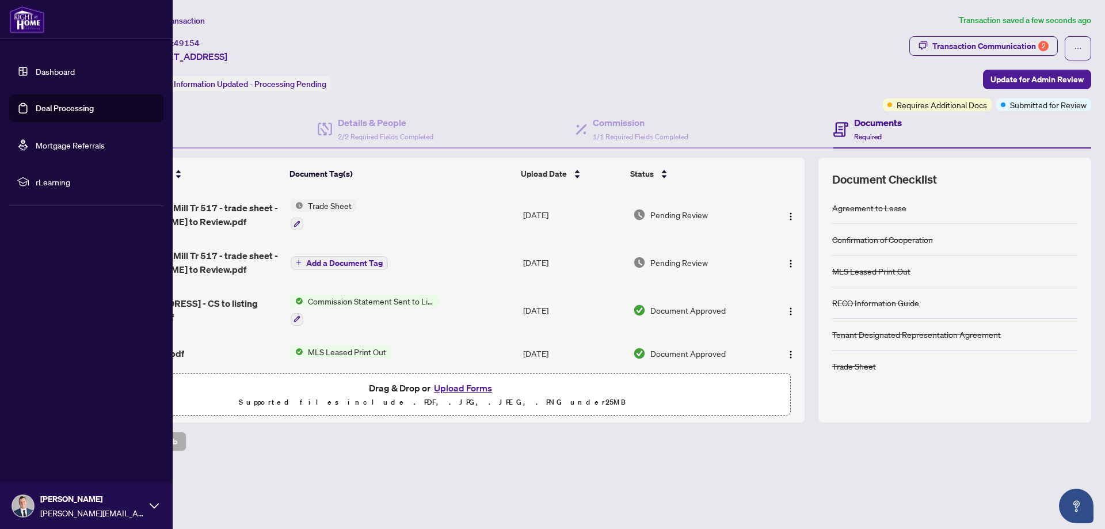
click at [36, 110] on link "Deal Processing" at bounding box center [65, 108] width 58 height 10
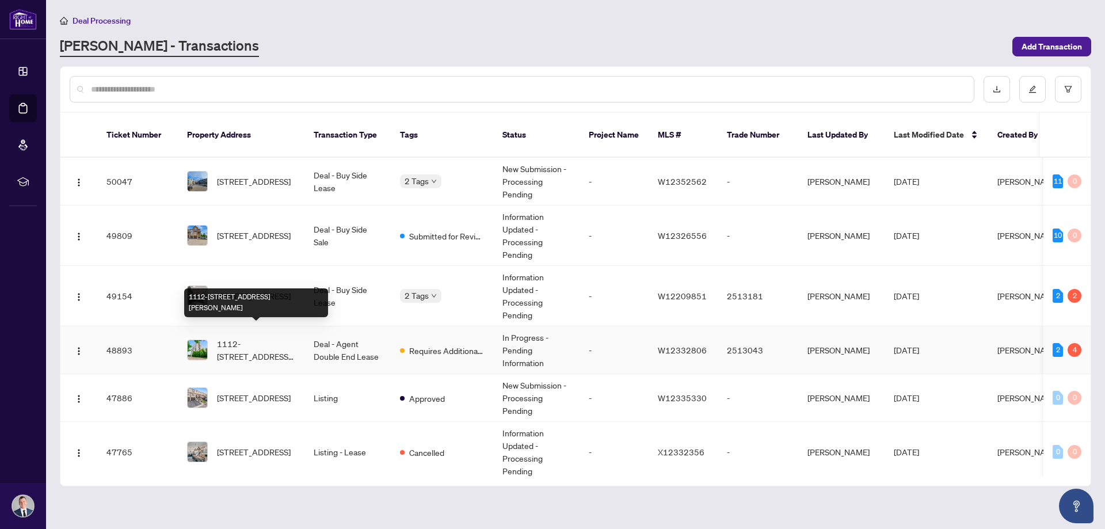
click at [273, 346] on span "1112-[STREET_ADDRESS][PERSON_NAME]" at bounding box center [256, 349] width 78 height 25
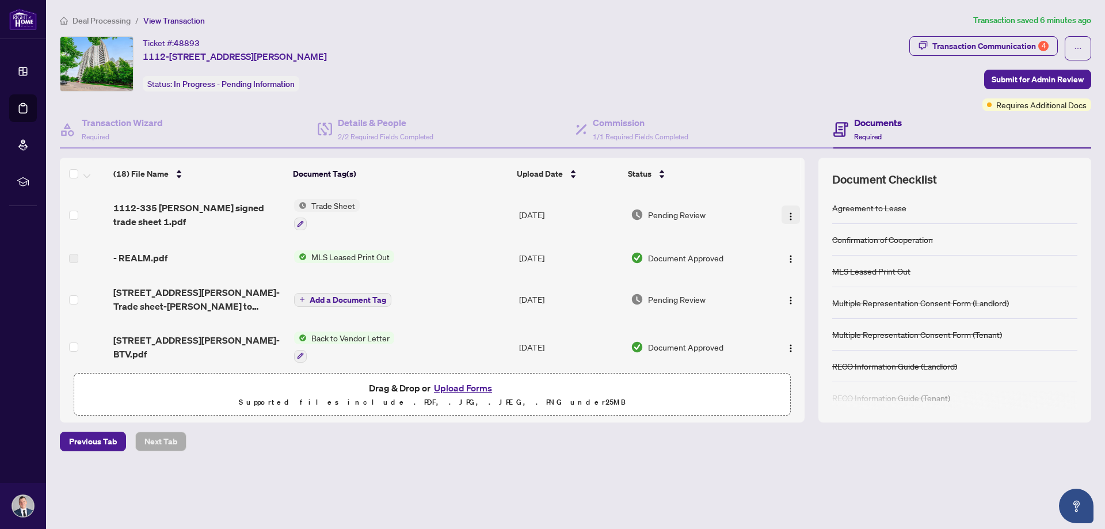
click at [786, 213] on img "button" at bounding box center [790, 216] width 9 height 9
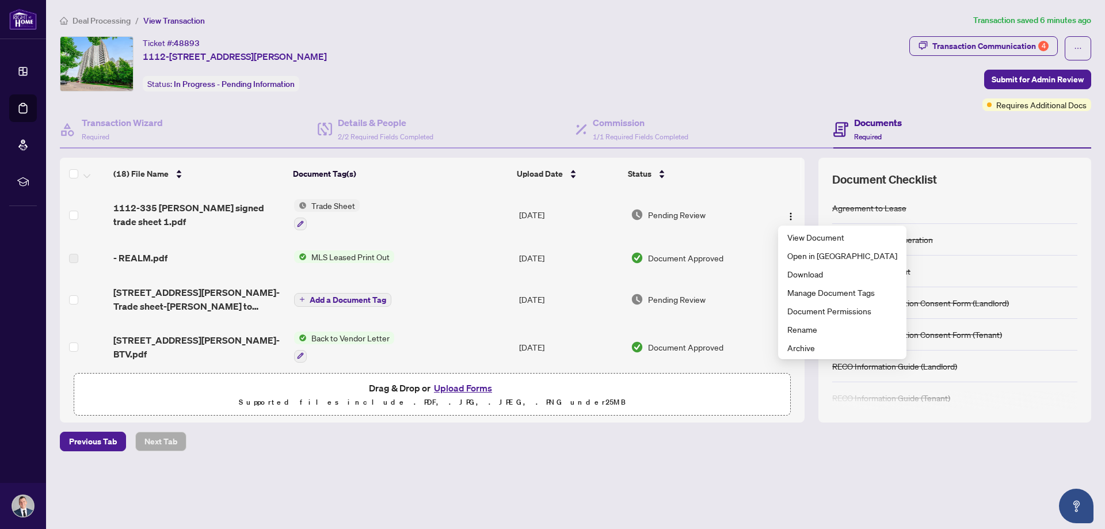
drag, startPoint x: 371, startPoint y: 101, endPoint x: 358, endPoint y: 94, distance: 14.9
click at [371, 101] on div "Ticket #: 48893 1112-[STREET_ADDRESS][PERSON_NAME] Status: In Progress - Pendin…" at bounding box center [482, 73] width 849 height 75
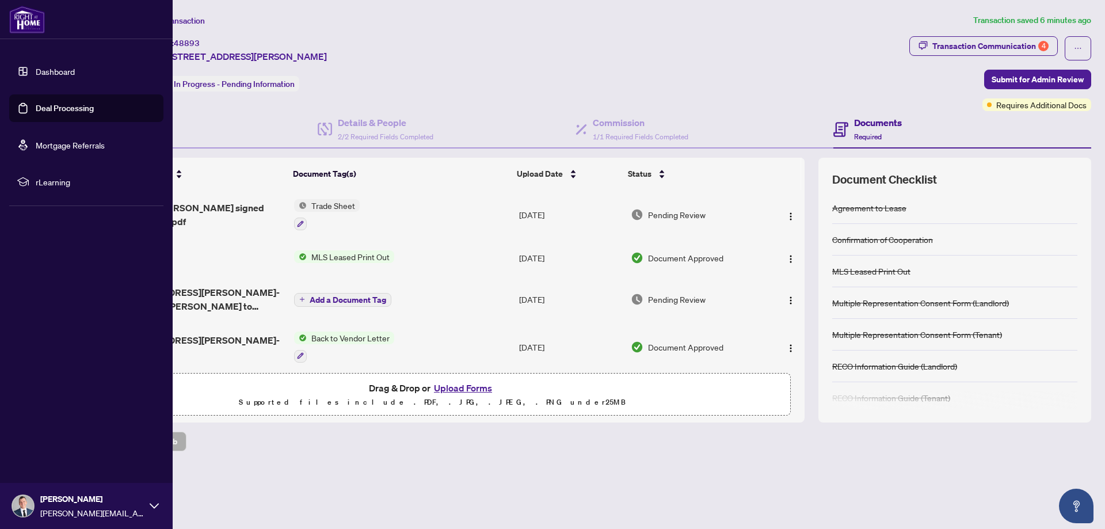
click at [36, 67] on link "Dashboard" at bounding box center [55, 71] width 39 height 10
